Goal: Transaction & Acquisition: Purchase product/service

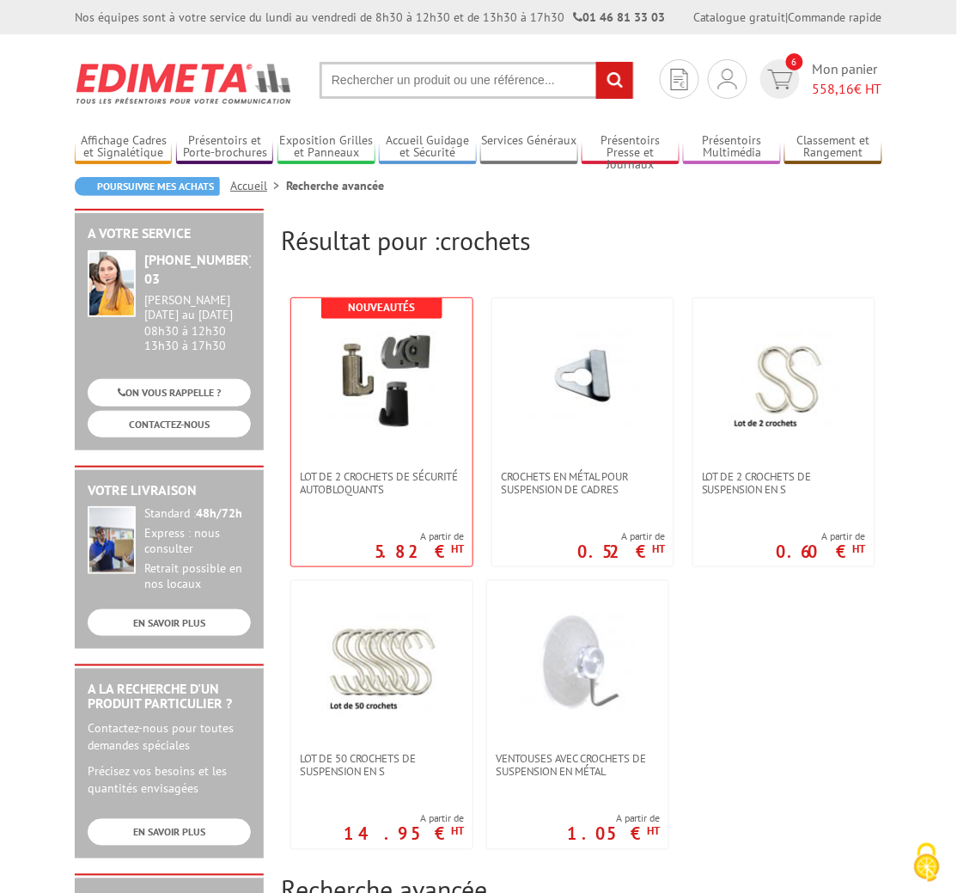
click at [427, 76] on input "text" at bounding box center [477, 80] width 314 height 37
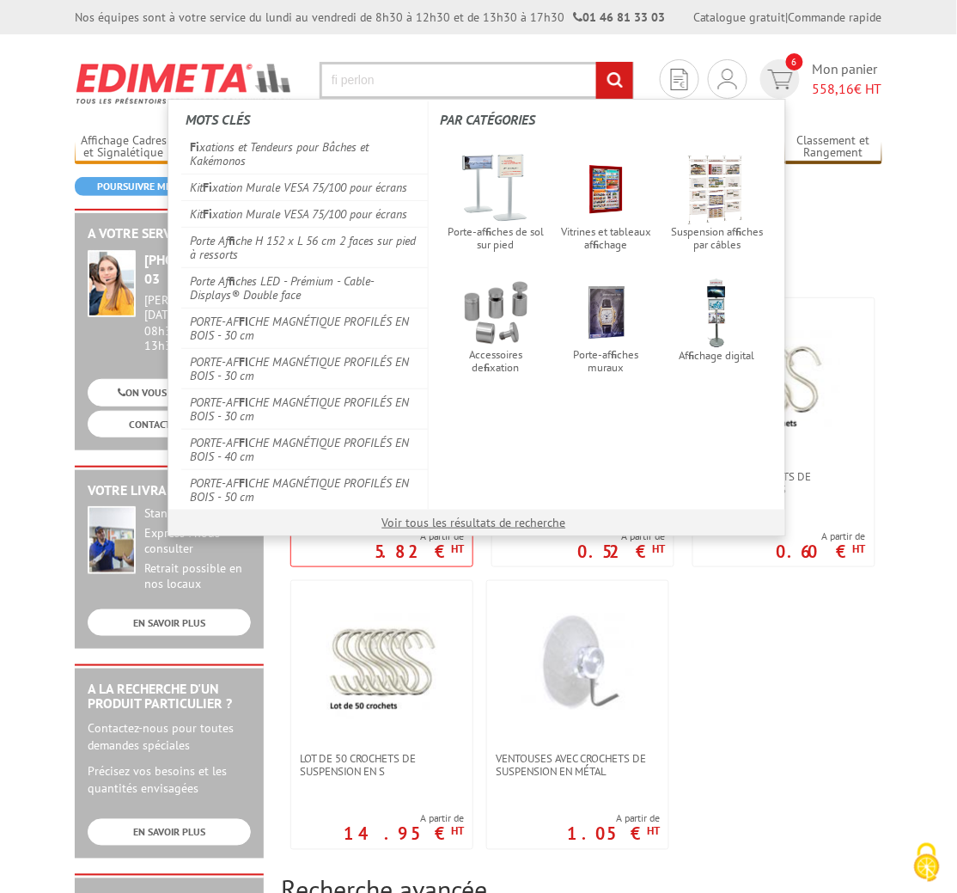
type input "fi perlon"
click at [596, 62] on input "rechercher" at bounding box center [614, 80] width 37 height 37
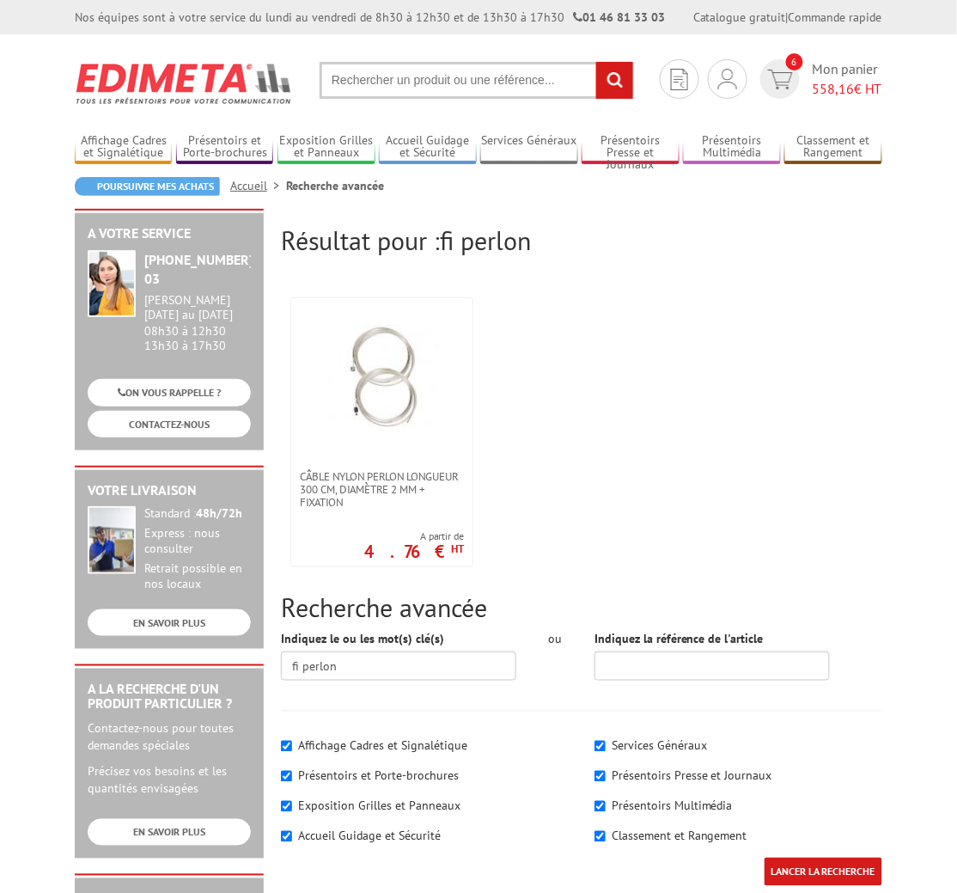
click at [414, 84] on input "text" at bounding box center [477, 80] width 314 height 37
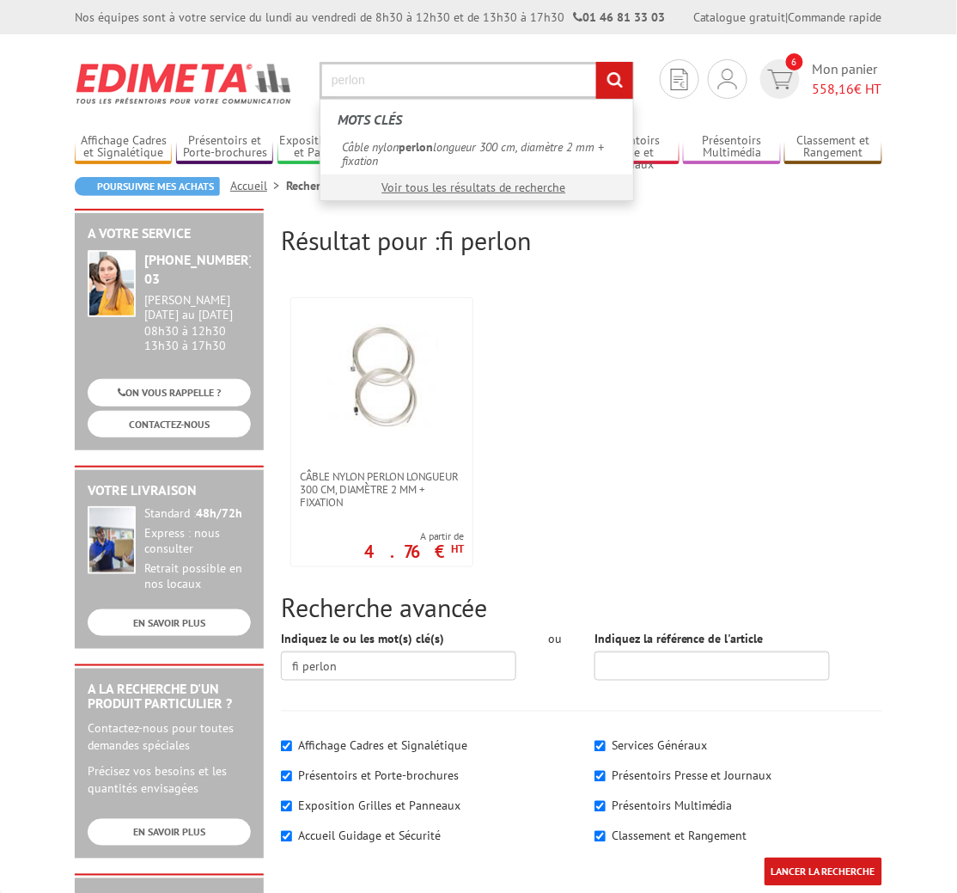
type input "perlon"
click at [596, 62] on input "rechercher" at bounding box center [614, 80] width 37 height 37
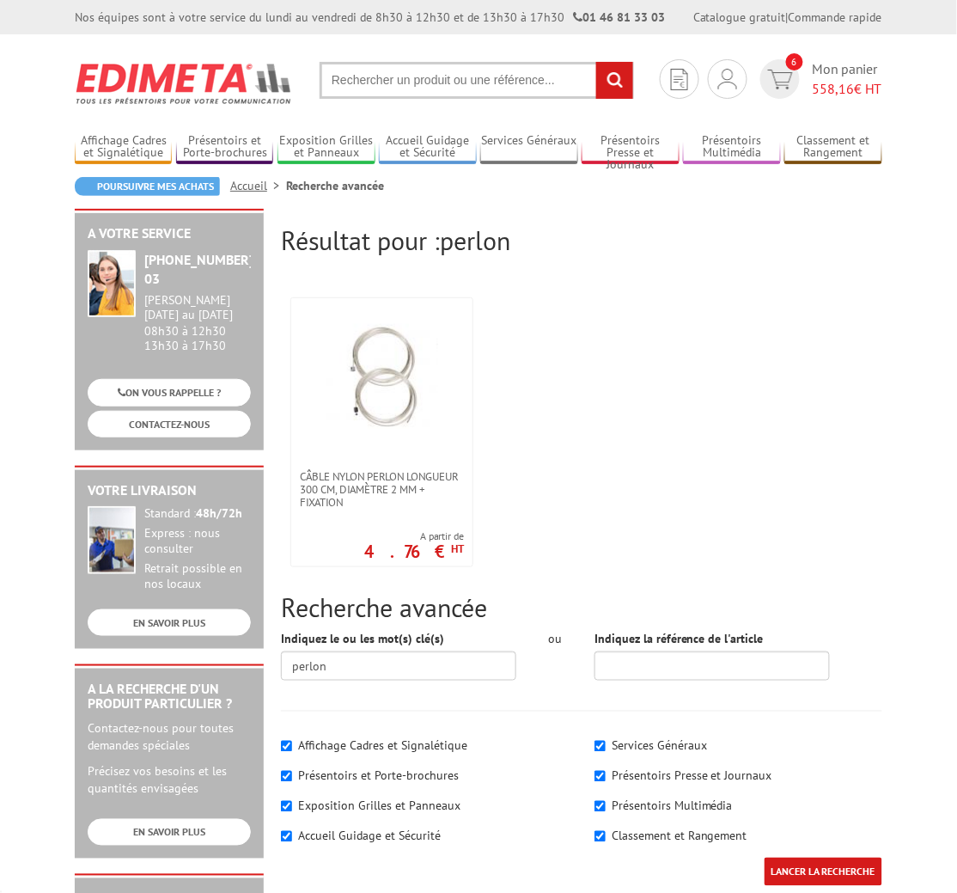
click at [400, 84] on input "text" at bounding box center [477, 80] width 314 height 37
click at [141, 141] on link "Affichage Cadres et Signalétique" at bounding box center [123, 147] width 97 height 28
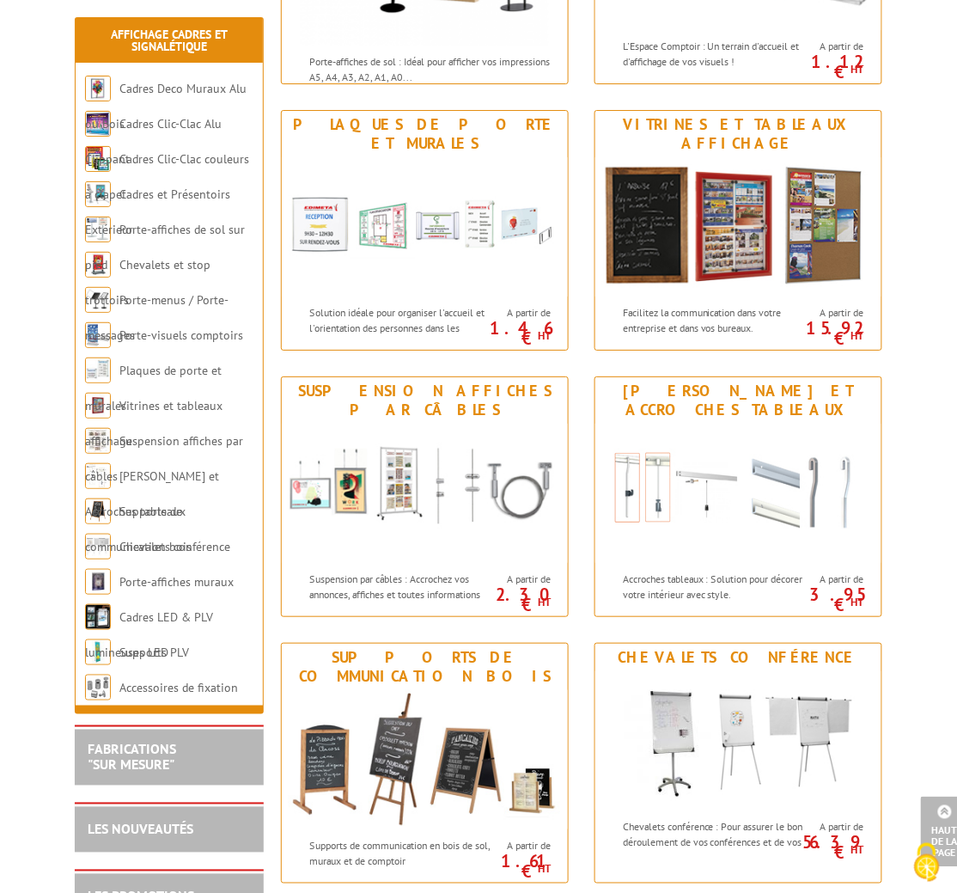
scroll to position [1288, 0]
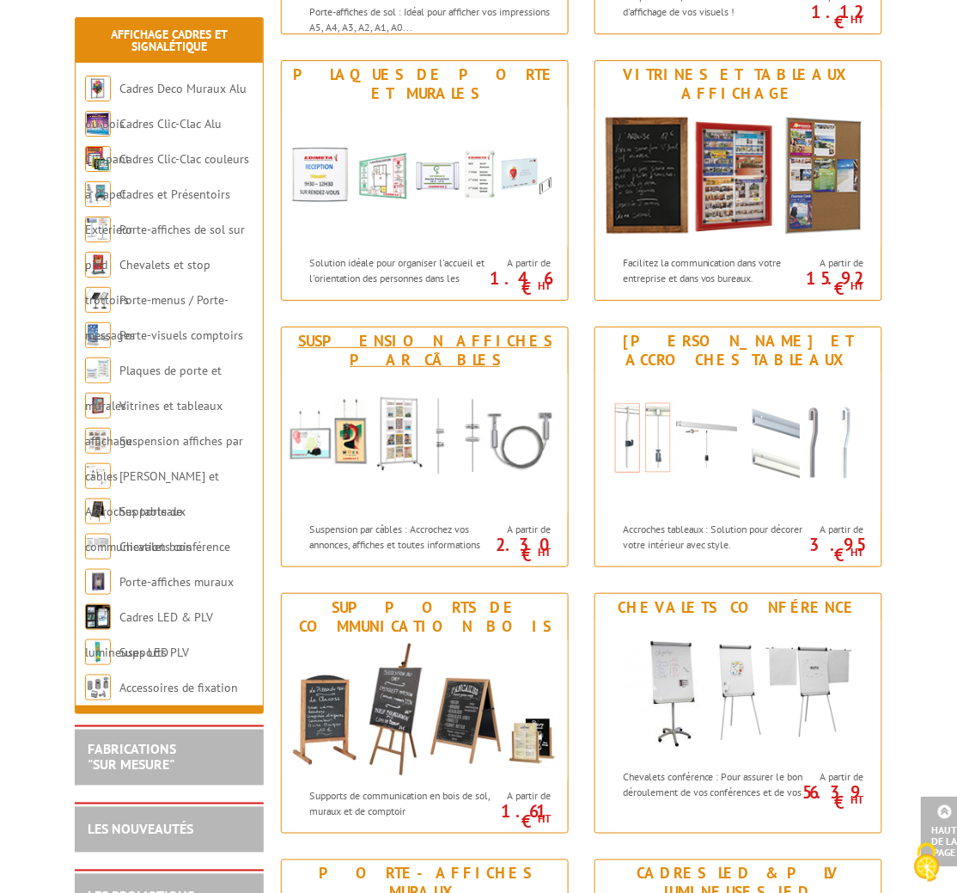
click at [355, 374] on img at bounding box center [425, 443] width 286 height 139
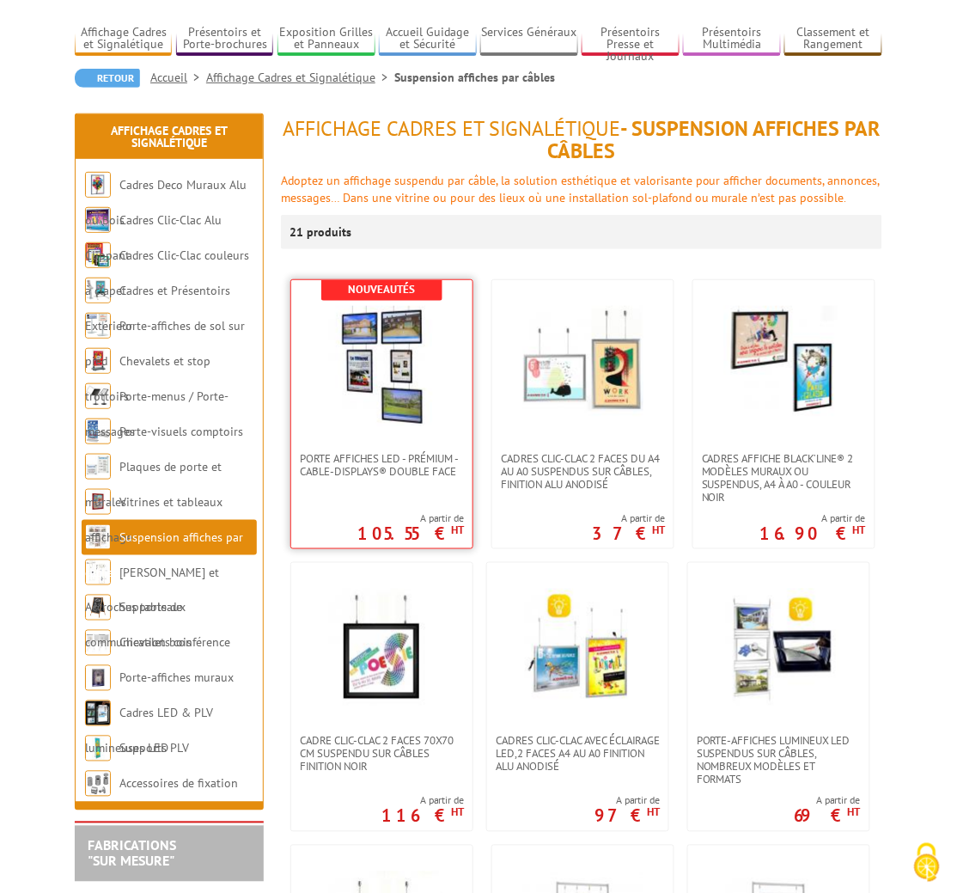
scroll to position [107, 0]
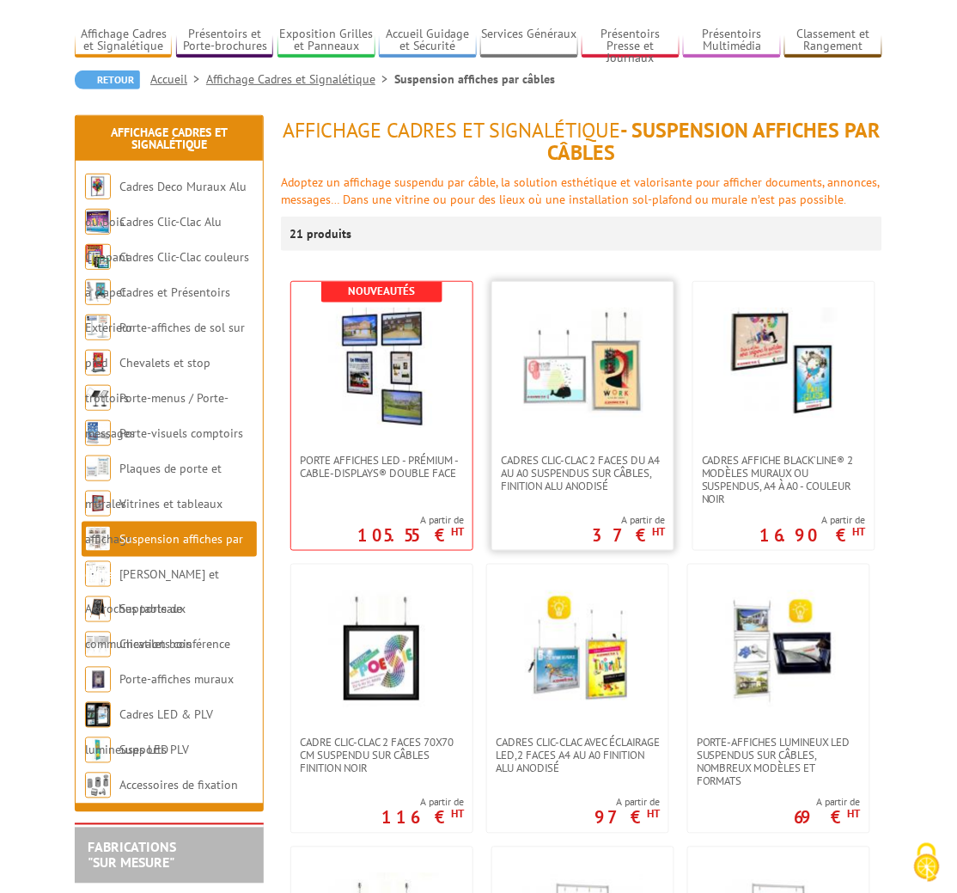
click at [548, 393] on img at bounding box center [583, 368] width 120 height 120
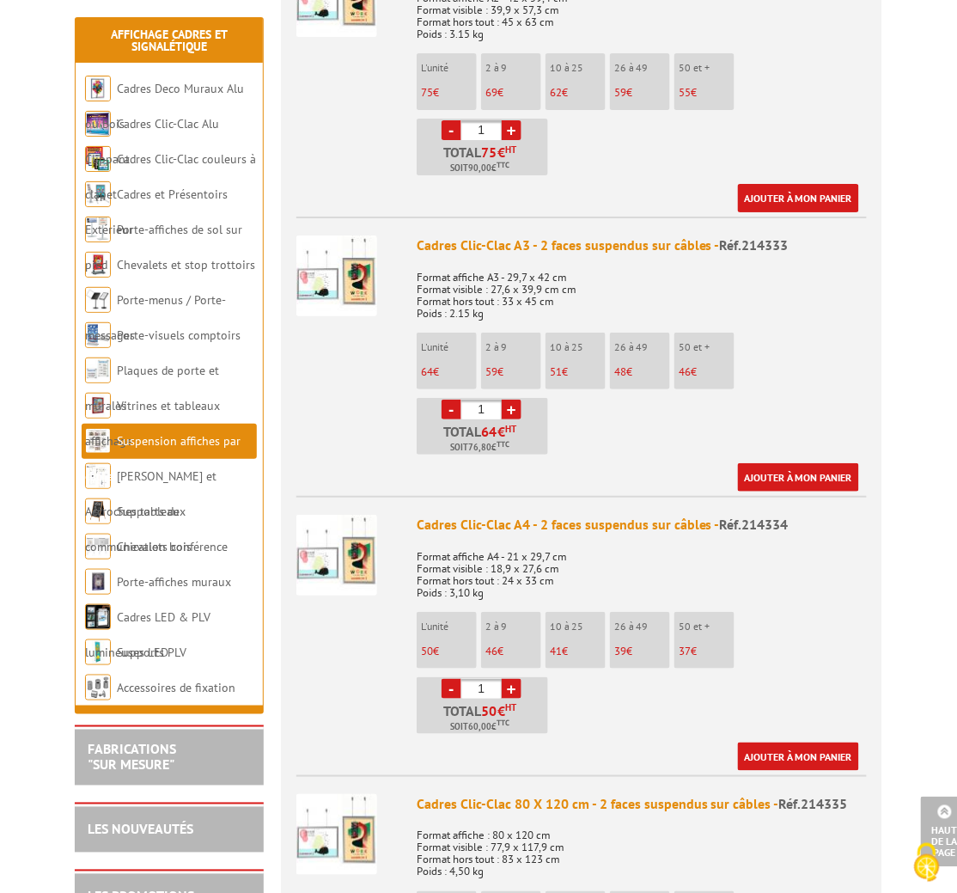
scroll to position [1395, 0]
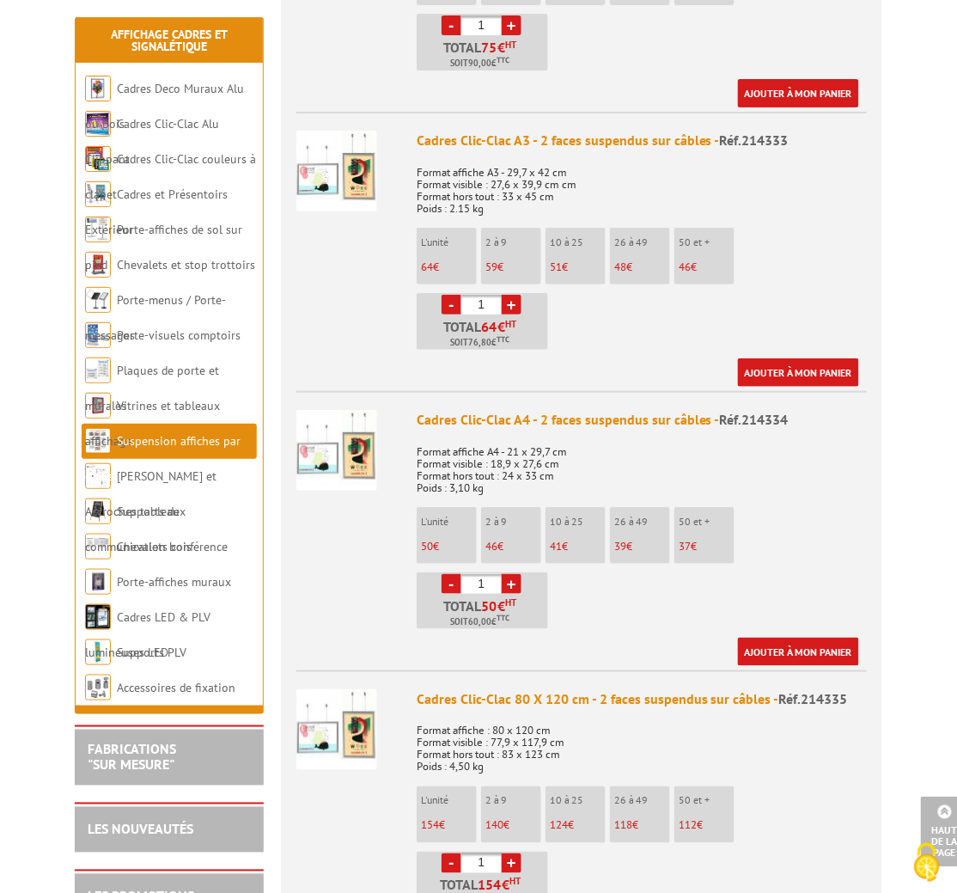
click at [506, 295] on link "+" at bounding box center [512, 305] width 20 height 20
type input "2"
click at [796, 358] on link "Ajouter à mon panier" at bounding box center [798, 372] width 121 height 28
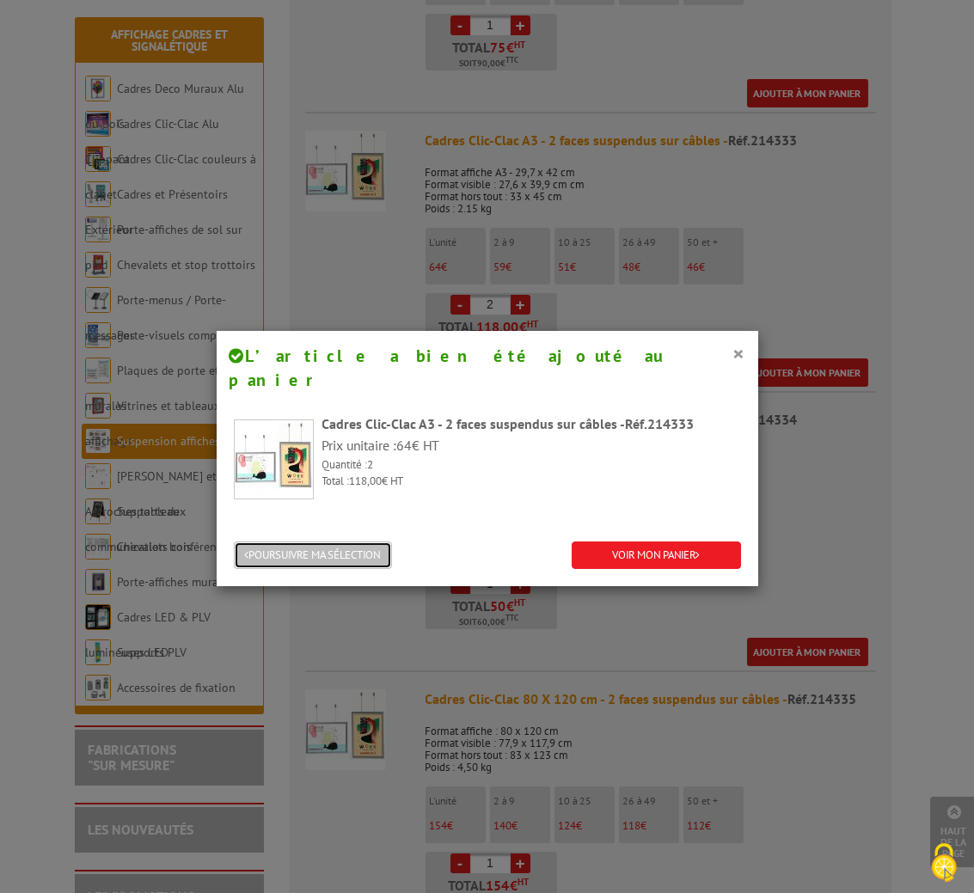
click at [314, 541] on button "POURSUIVRE MA SÉLECTION" at bounding box center [313, 555] width 158 height 28
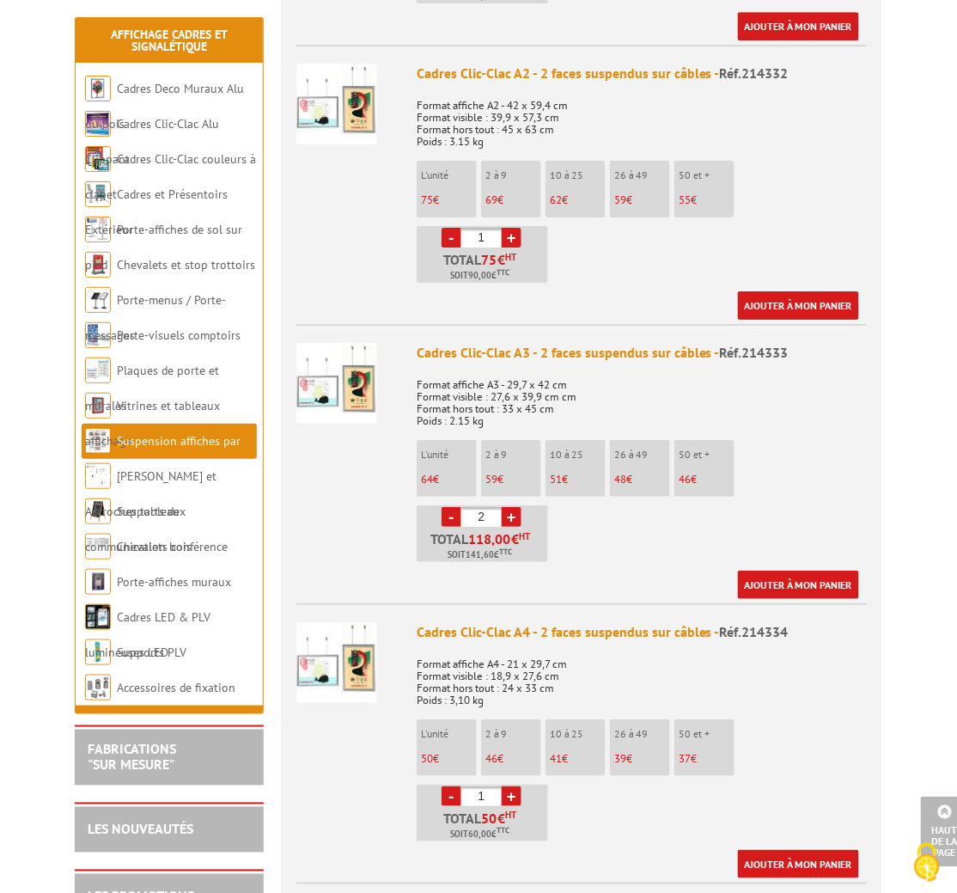
scroll to position [1181, 0]
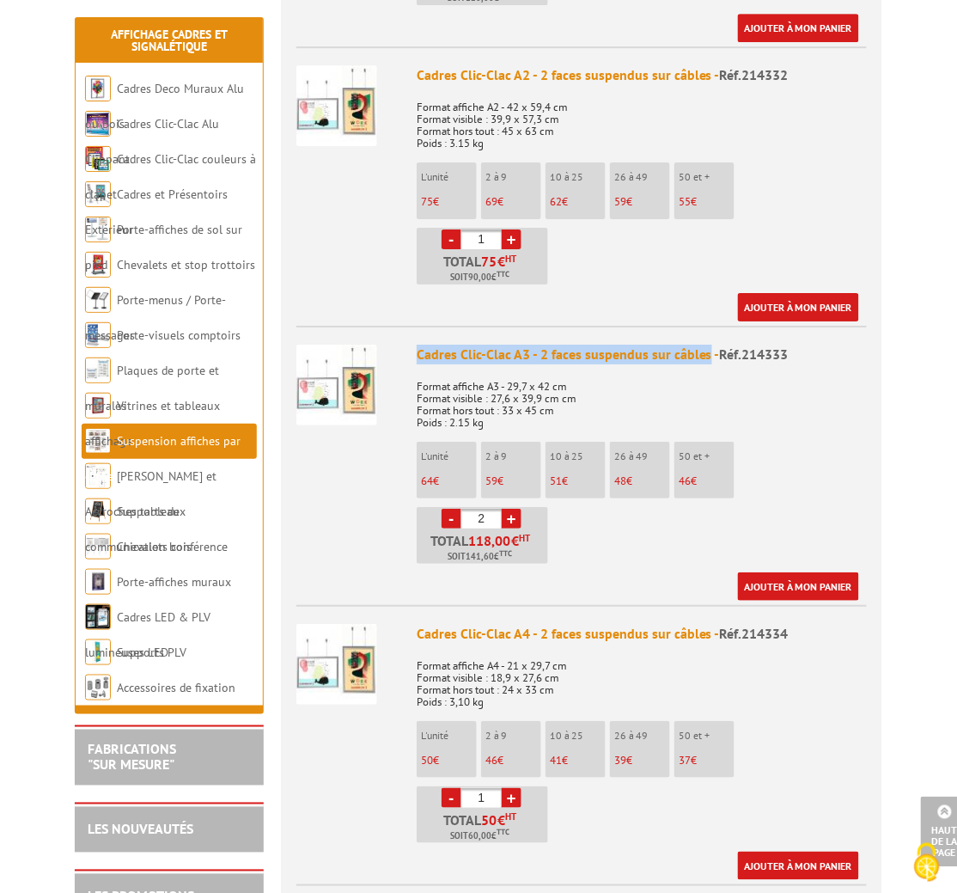
drag, startPoint x: 408, startPoint y: 327, endPoint x: 708, endPoint y: 334, distance: 300.0
click at [708, 334] on li "Cadres Clic-Clac A3 - 2 faces suspendus sur câbles - Réf.214333 Format affiche …" at bounding box center [581, 463] width 571 height 275
drag, startPoint x: 708, startPoint y: 334, endPoint x: 637, endPoint y: 333, distance: 71.3
copy div "Cadres Clic-Clac A3 - 2 faces suspendus sur câbles"
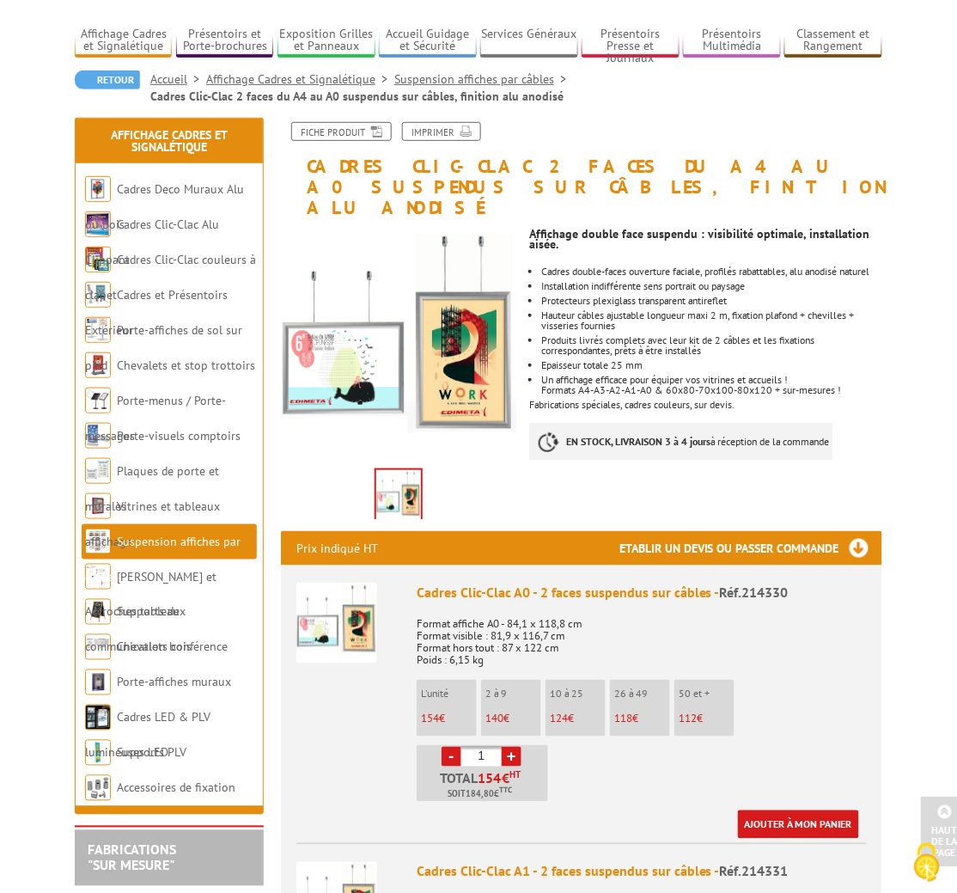
scroll to position [0, 0]
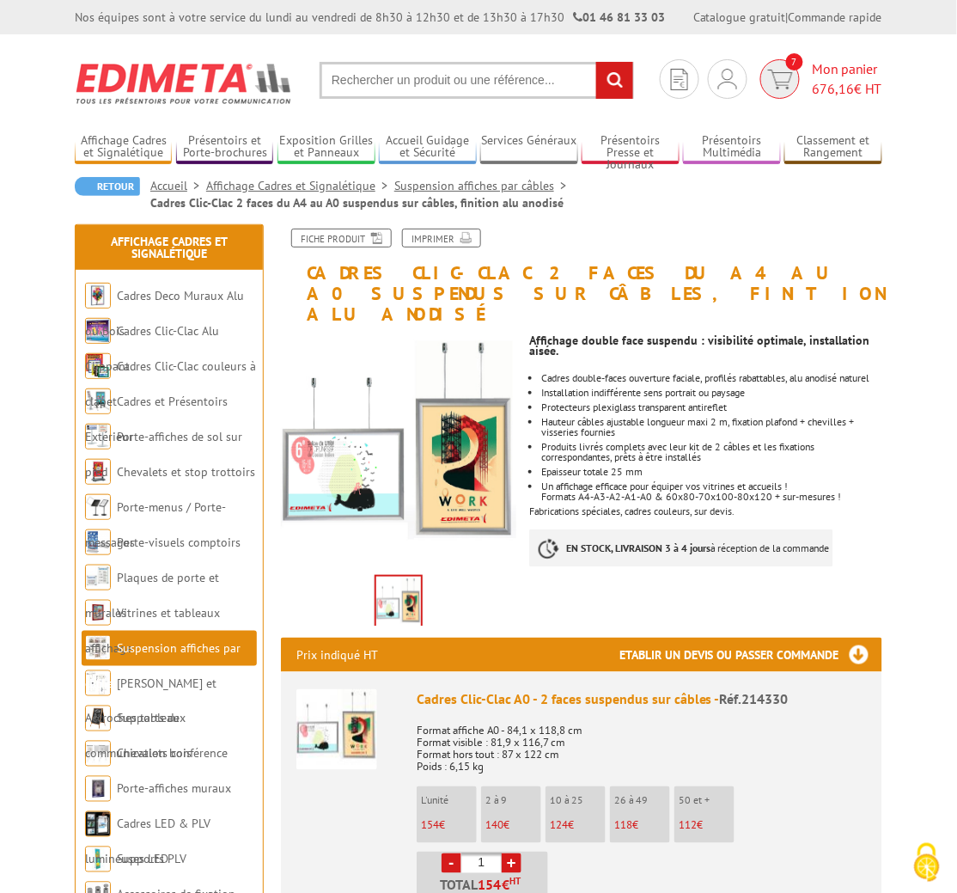
click at [825, 71] on span "Mon panier 676,16 € HT" at bounding box center [848, 79] width 70 height 40
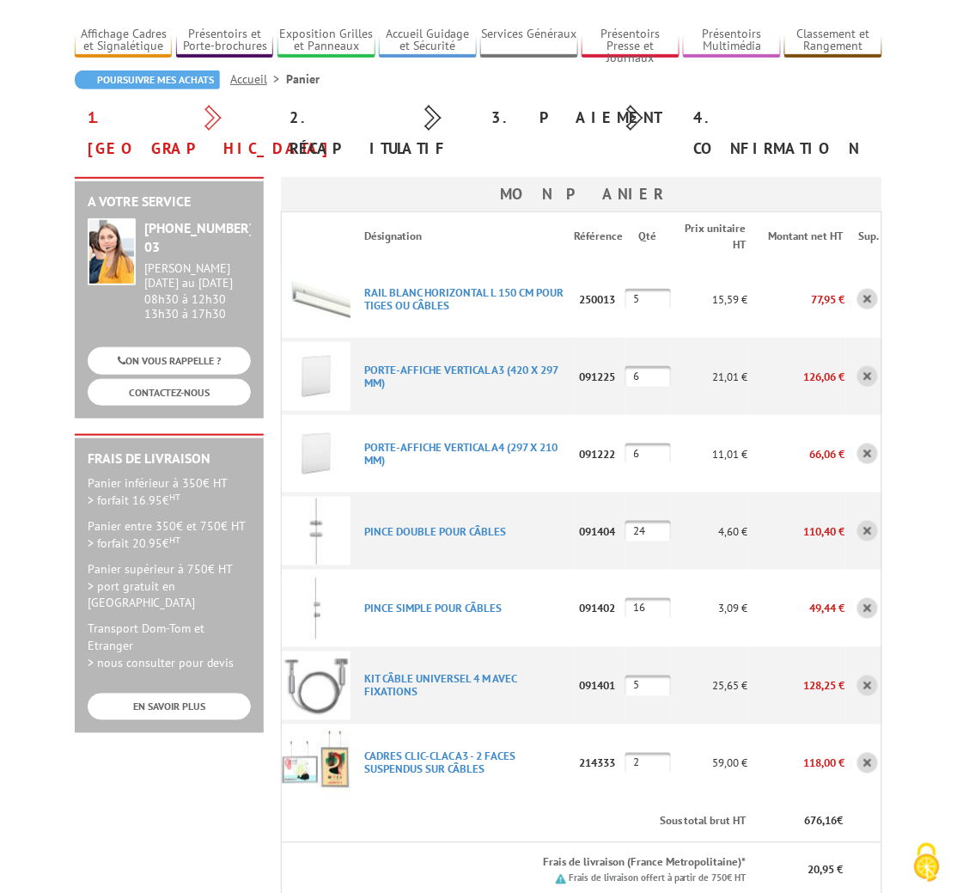
type input "[EMAIL_ADDRESS][DOMAIN_NAME]"
click at [858, 289] on link at bounding box center [868, 299] width 21 height 21
